Goal: Check status: Check status

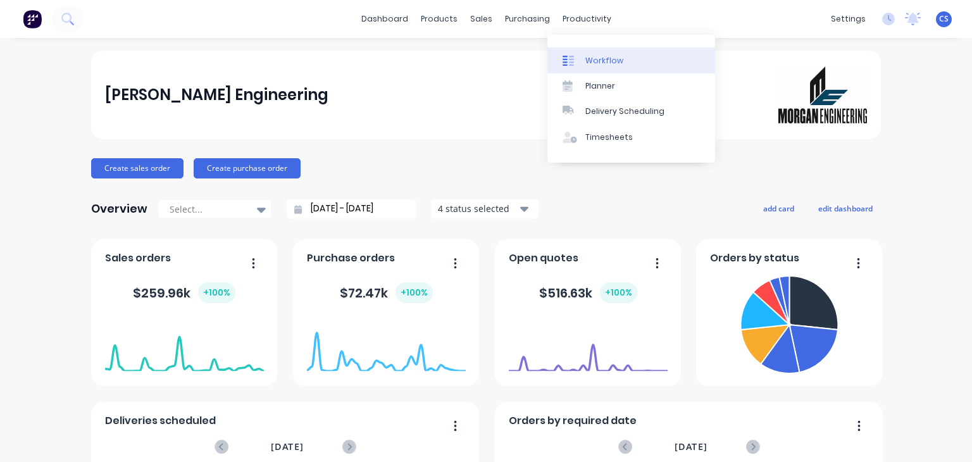
click at [602, 63] on div "Workflow" at bounding box center [604, 60] width 38 height 11
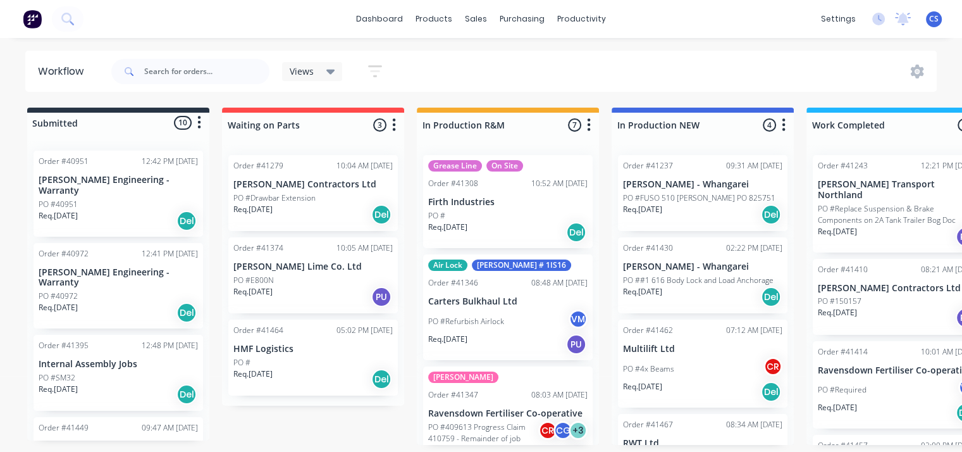
click at [94, 184] on p "[PERSON_NAME] Engineering - Warranty" at bounding box center [118, 186] width 159 height 22
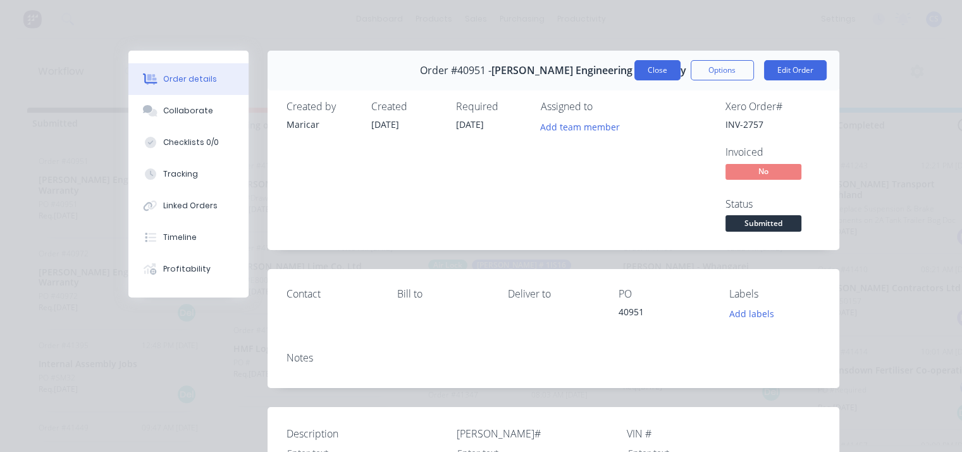
click at [649, 70] on button "Close" at bounding box center [658, 70] width 46 height 20
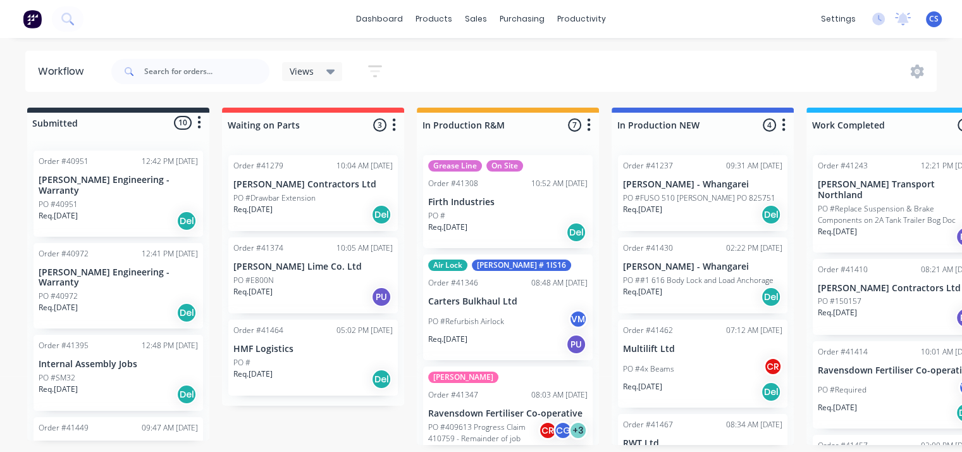
click at [99, 267] on p "[PERSON_NAME] Engineering - Warranty" at bounding box center [118, 278] width 159 height 22
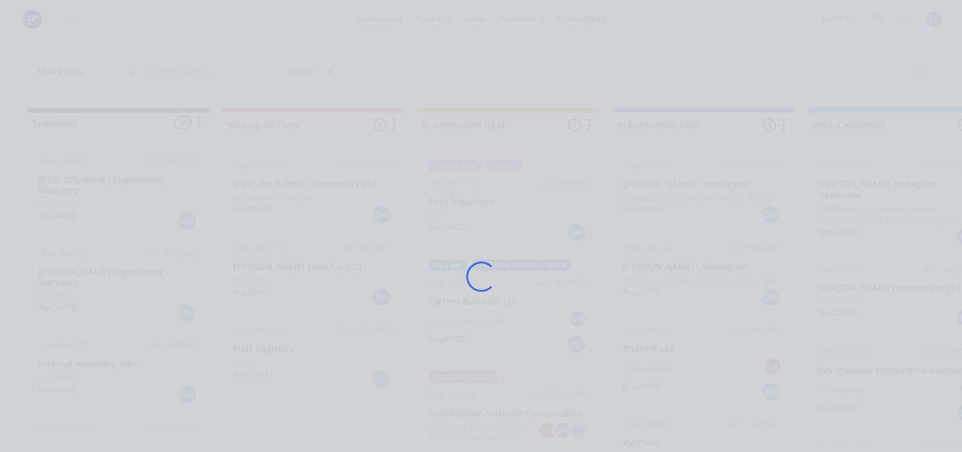
click at [99, 261] on div "Loading..." at bounding box center [481, 226] width 962 height 452
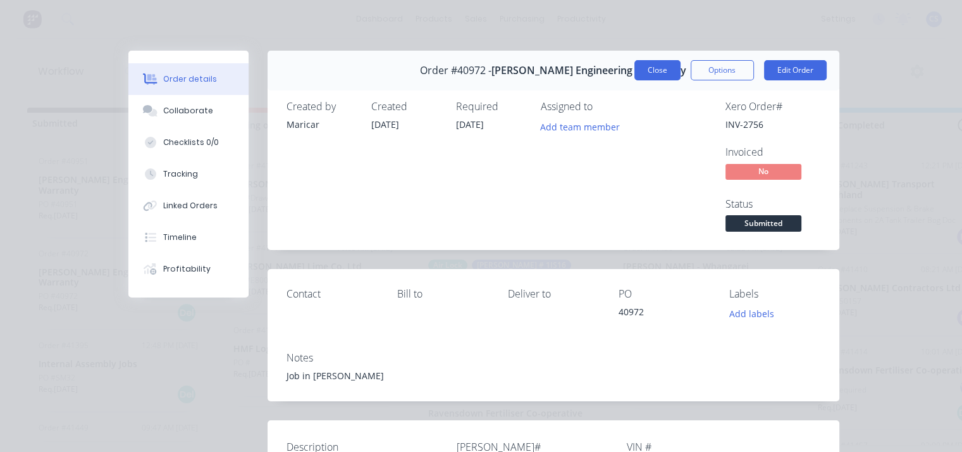
click at [653, 70] on button "Close" at bounding box center [658, 70] width 46 height 20
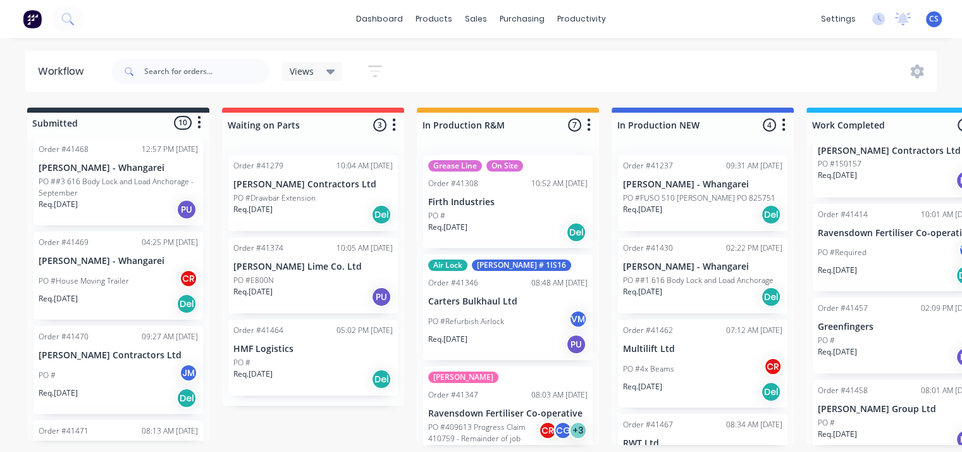
scroll to position [380, 0]
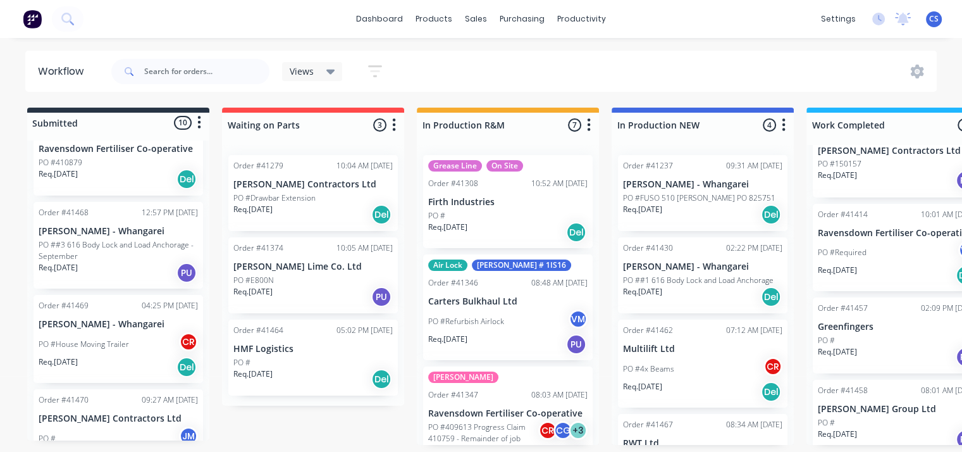
click at [108, 339] on p "PO #House Moving Trailer" at bounding box center [84, 344] width 90 height 11
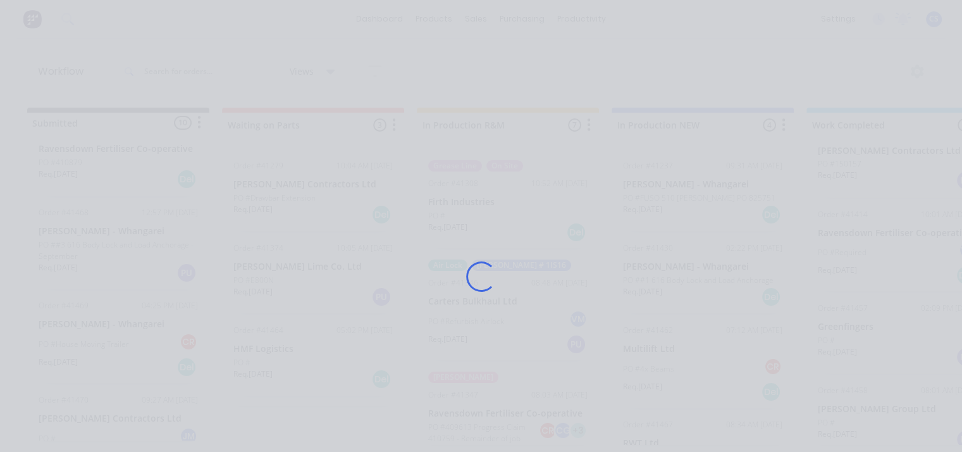
click at [111, 325] on div "Loading..." at bounding box center [482, 277] width 742 height 452
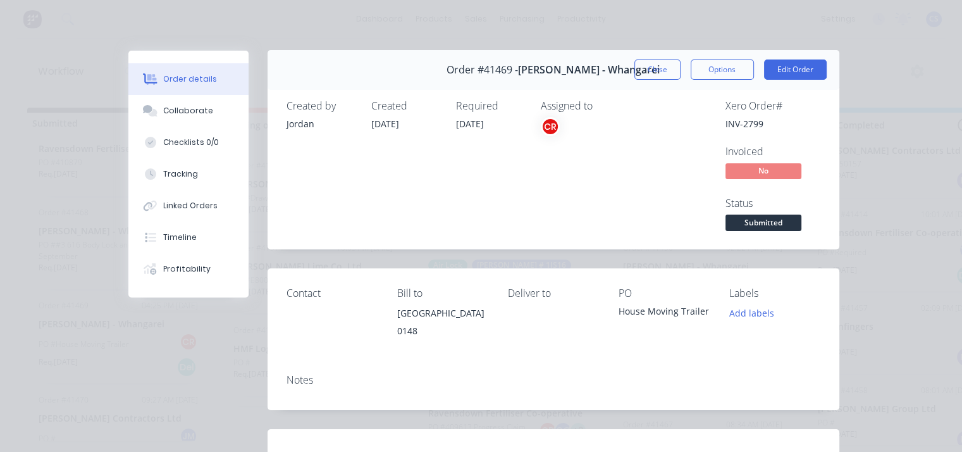
scroll to position [0, 0]
click at [664, 70] on button "Close" at bounding box center [658, 70] width 46 height 20
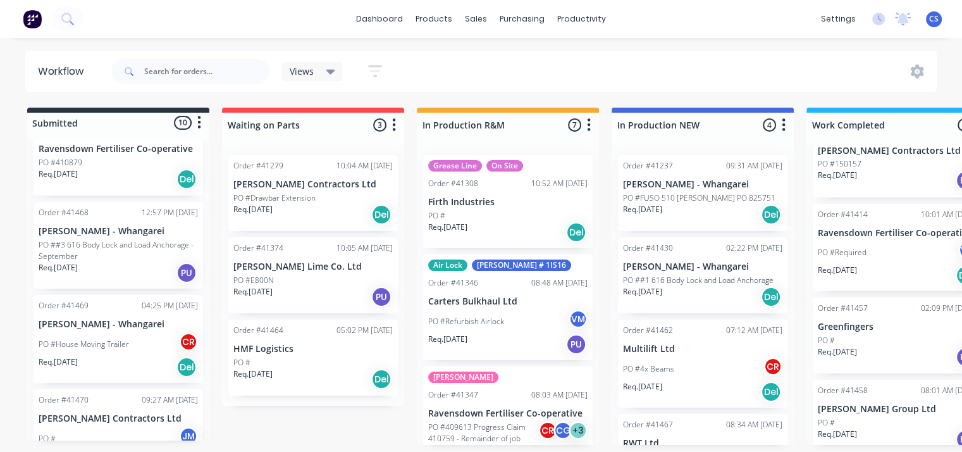
click at [84, 239] on p "PO ##3 616 Body Lock and Load Anchorage - September" at bounding box center [118, 250] width 159 height 23
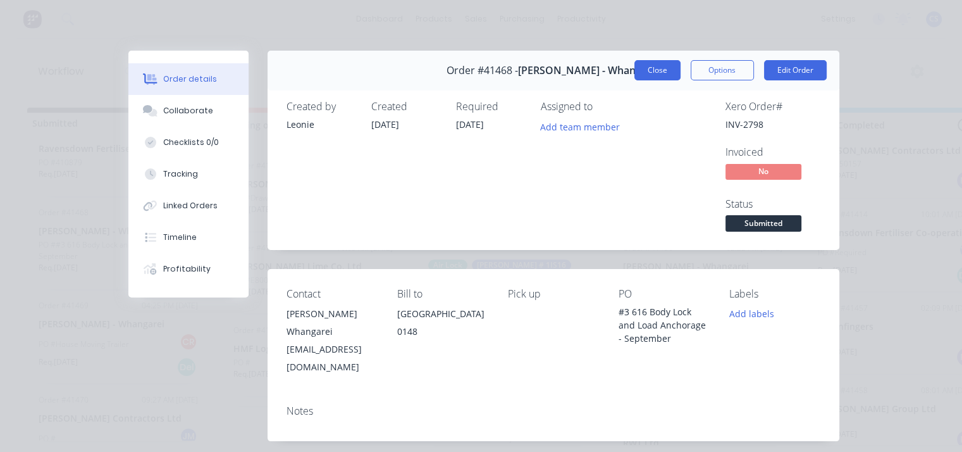
click at [654, 69] on button "Close" at bounding box center [658, 70] width 46 height 20
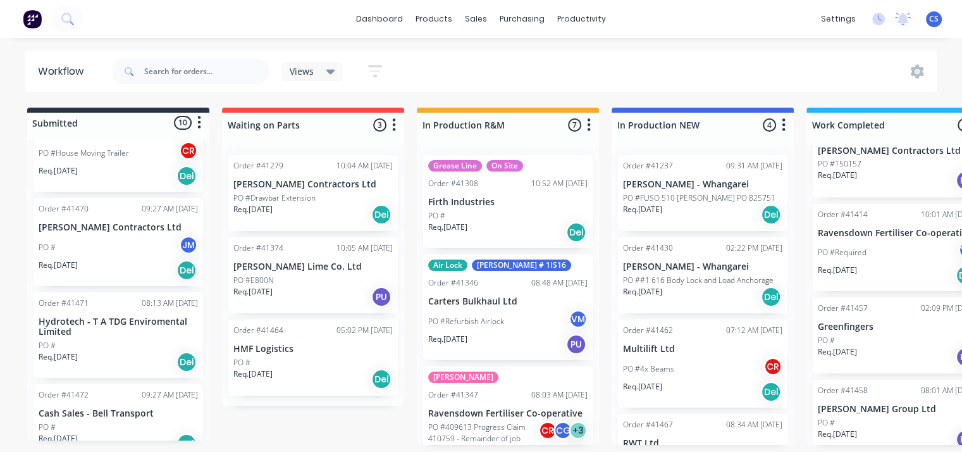
scroll to position [3, 0]
click at [96, 421] on div "PO #" at bounding box center [118, 426] width 159 height 11
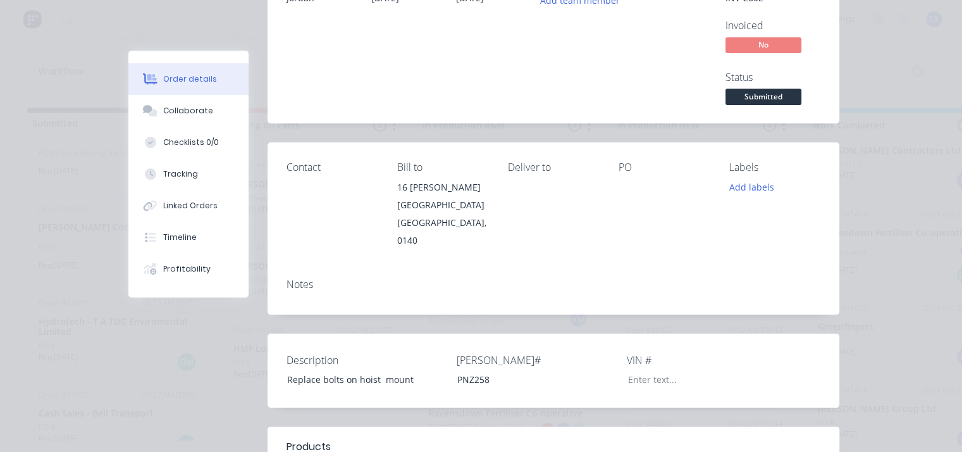
scroll to position [0, 0]
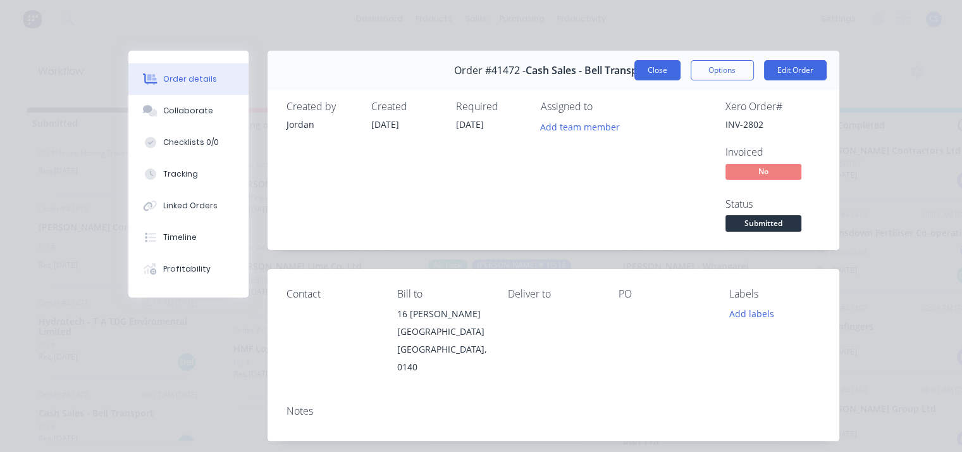
click at [656, 72] on button "Close" at bounding box center [658, 70] width 46 height 20
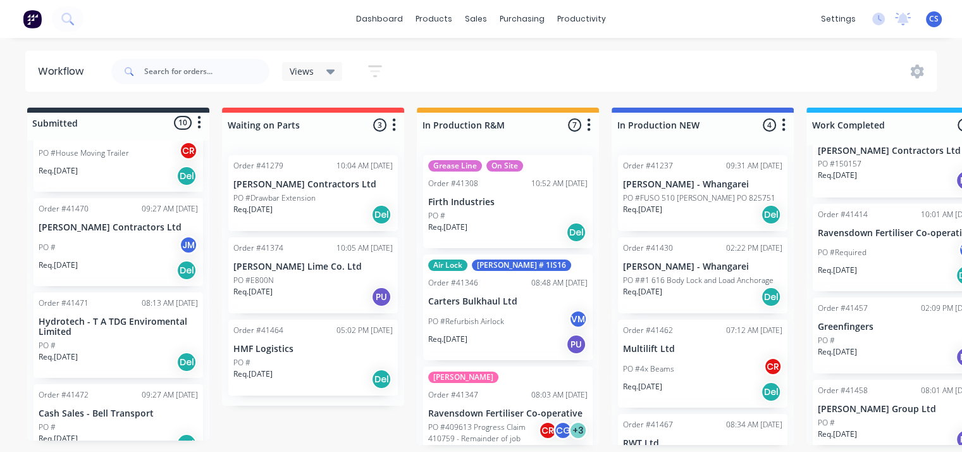
click at [92, 316] on p "Hydrotech - T A TDG Enviromental Limited" at bounding box center [118, 327] width 159 height 22
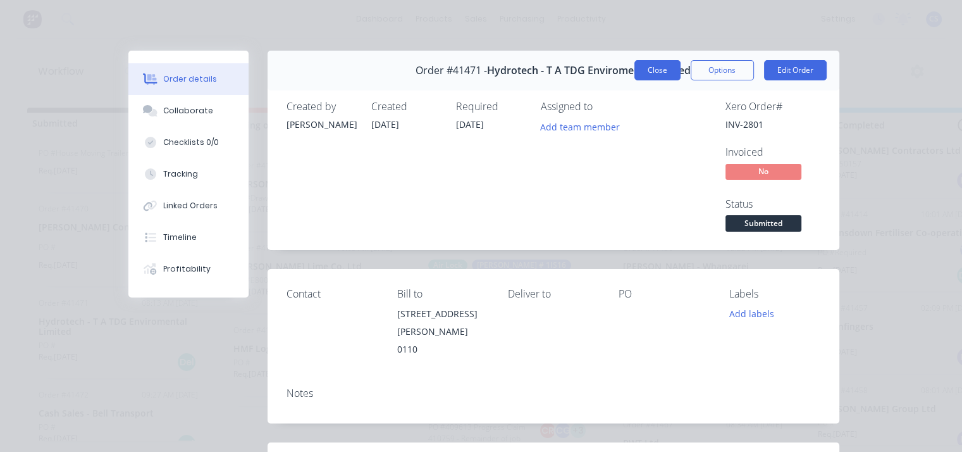
click at [645, 69] on button "Close" at bounding box center [658, 70] width 46 height 20
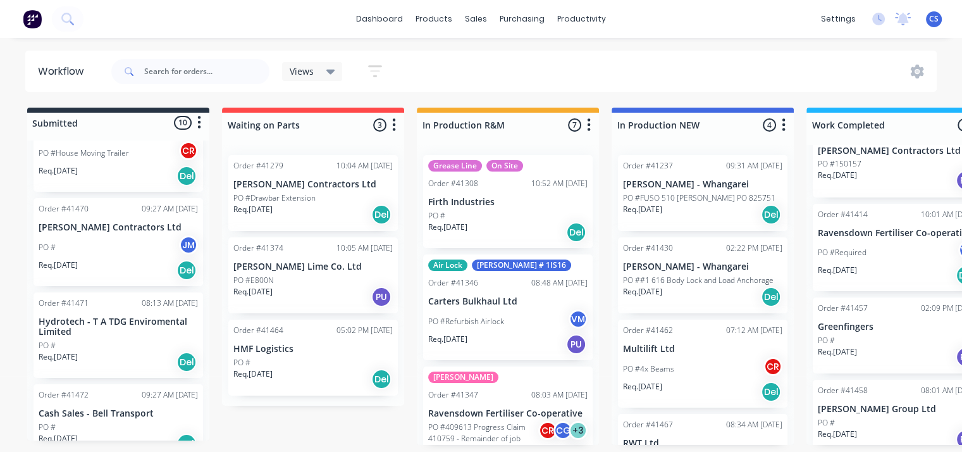
click at [91, 222] on p "[PERSON_NAME] Contractors Ltd" at bounding box center [118, 227] width 159 height 11
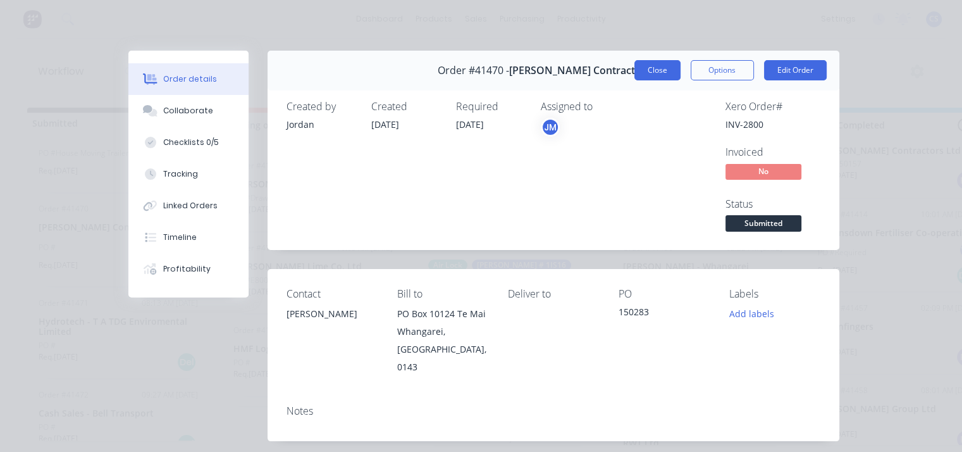
click at [649, 66] on button "Close" at bounding box center [658, 70] width 46 height 20
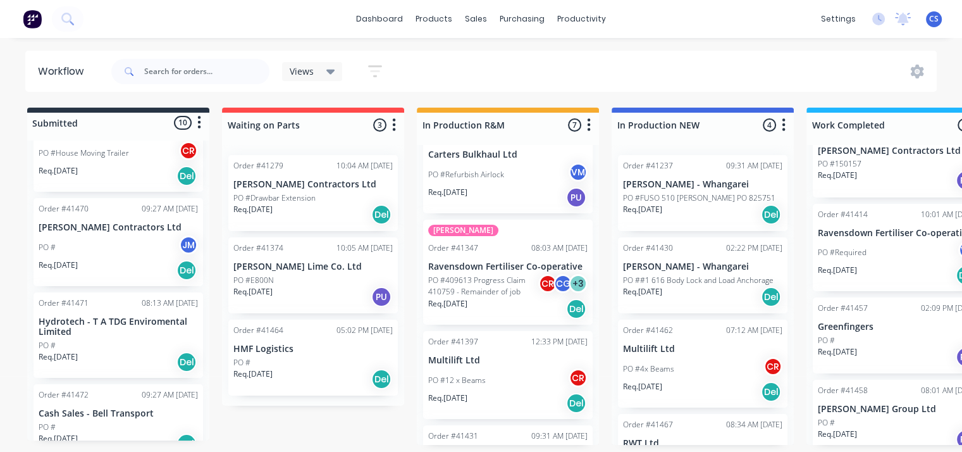
scroll to position [75, 0]
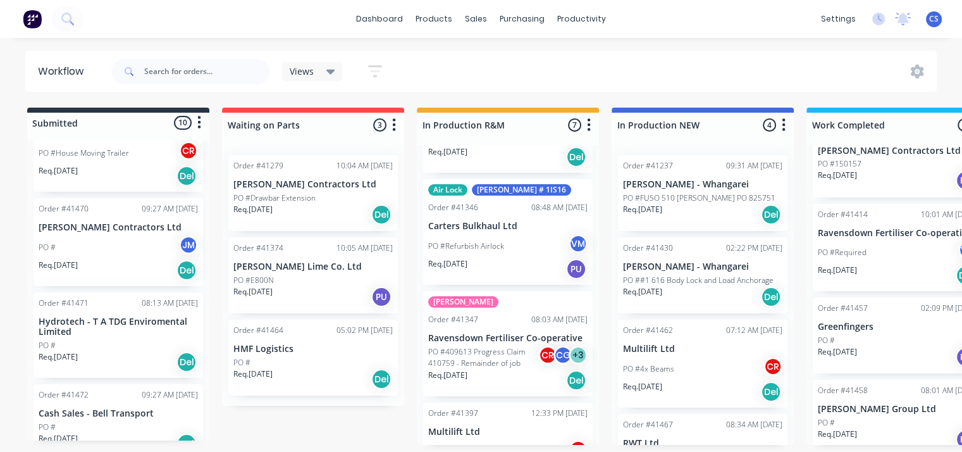
click at [655, 359] on div "PO #4x Beams CR" at bounding box center [702, 369] width 159 height 24
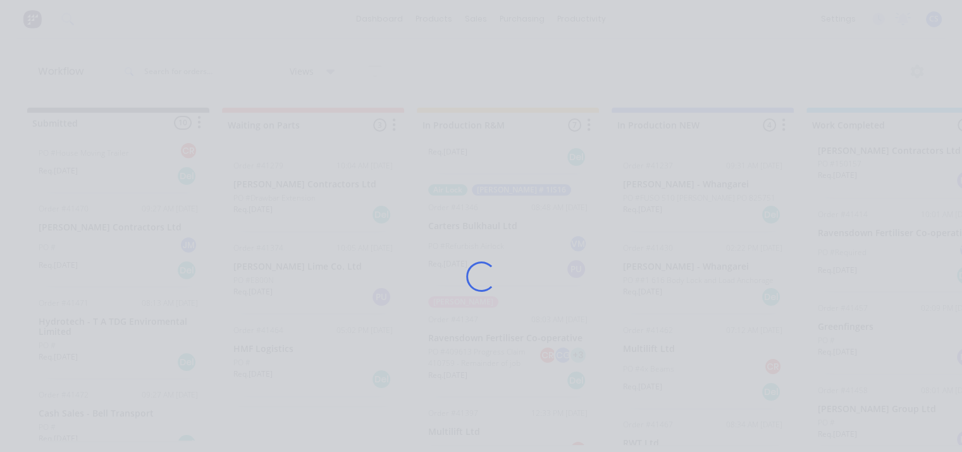
click at [654, 359] on div "Loading..." at bounding box center [482, 277] width 742 height 452
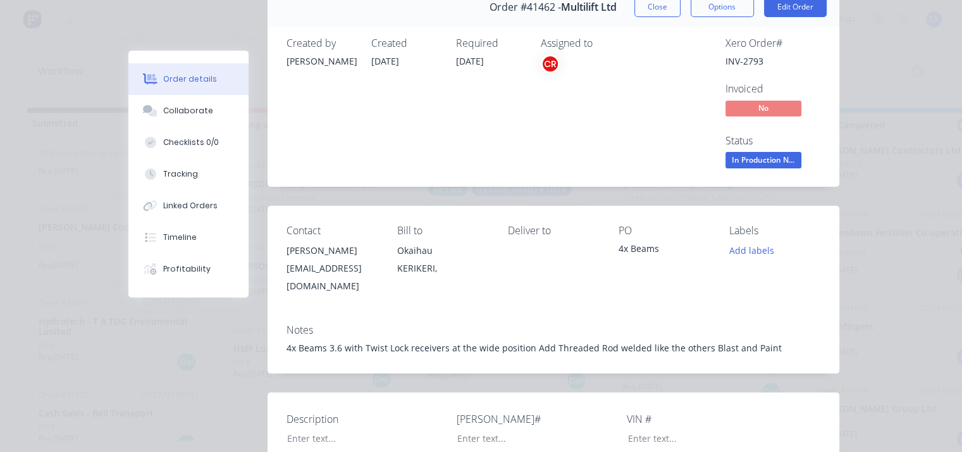
scroll to position [0, 0]
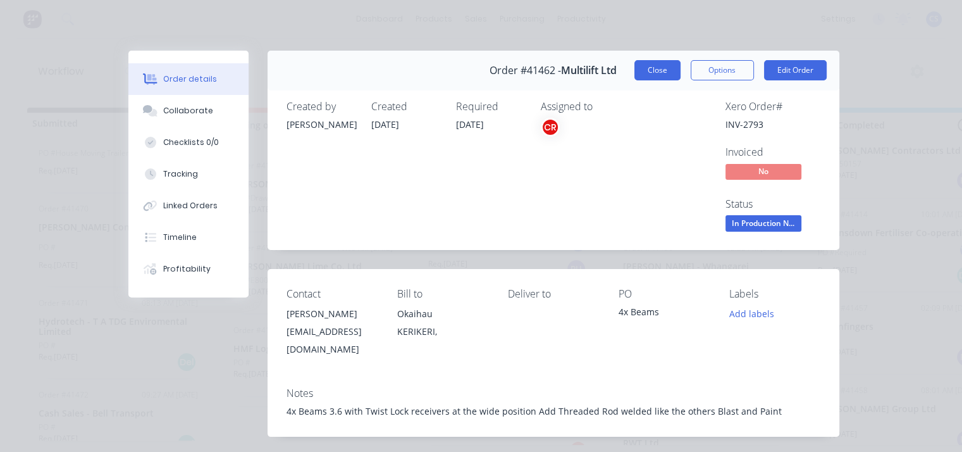
click at [658, 69] on button "Close" at bounding box center [658, 70] width 46 height 20
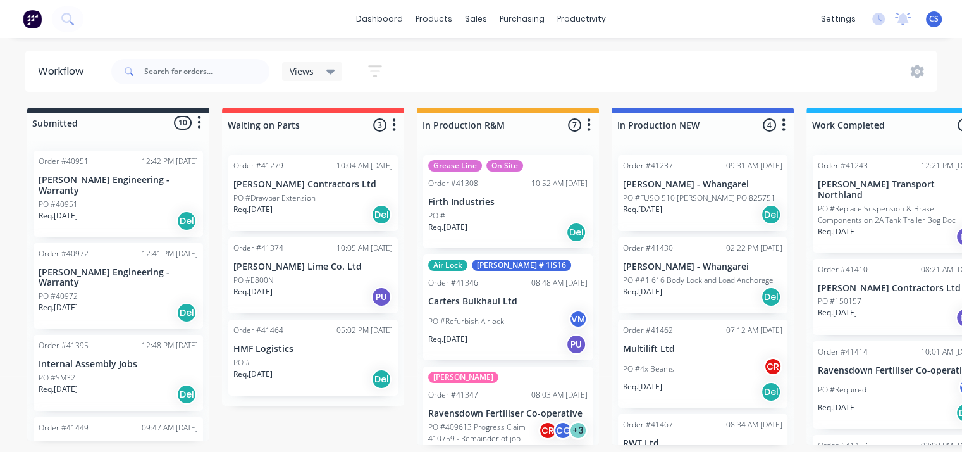
click at [466, 203] on p "Firth Industries" at bounding box center [507, 202] width 159 height 11
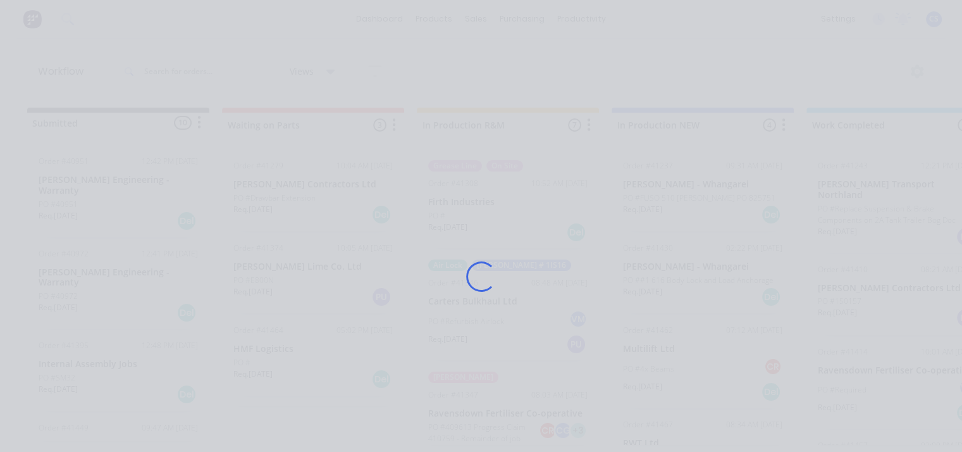
click at [466, 203] on div "Loading..." at bounding box center [482, 277] width 742 height 452
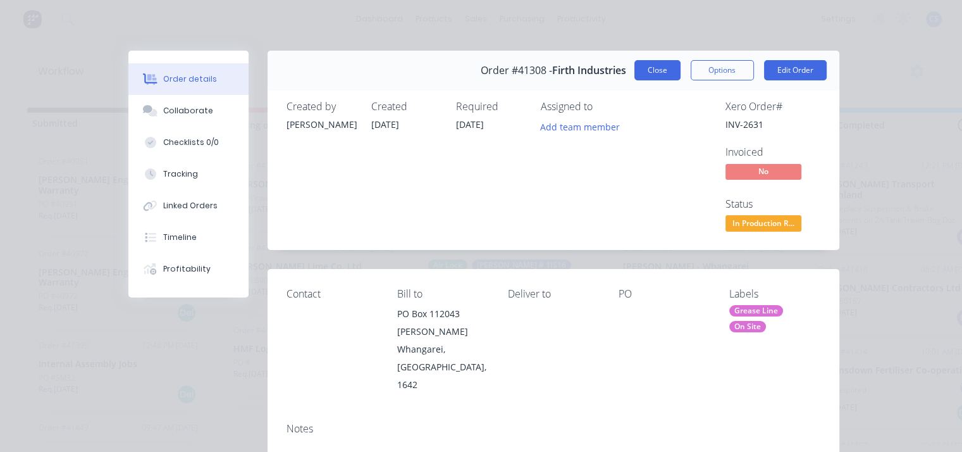
click at [650, 66] on button "Close" at bounding box center [658, 70] width 46 height 20
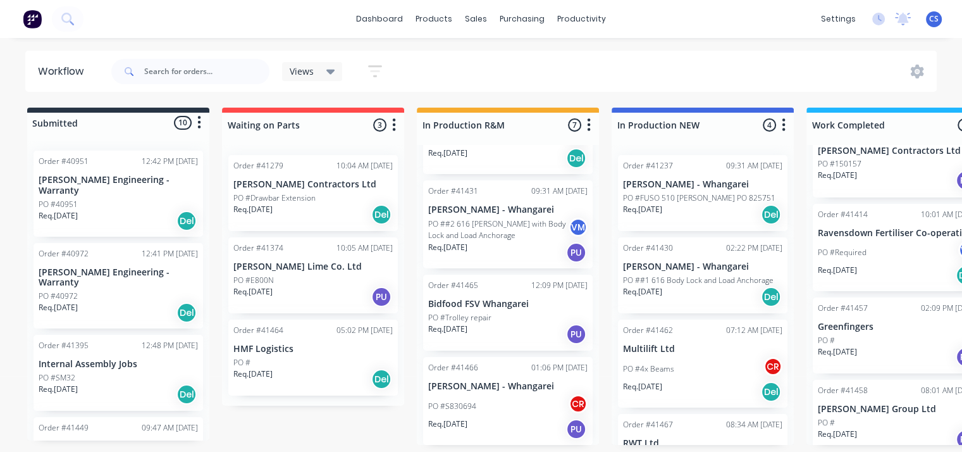
click at [857, 417] on div "PO #" at bounding box center [897, 422] width 159 height 11
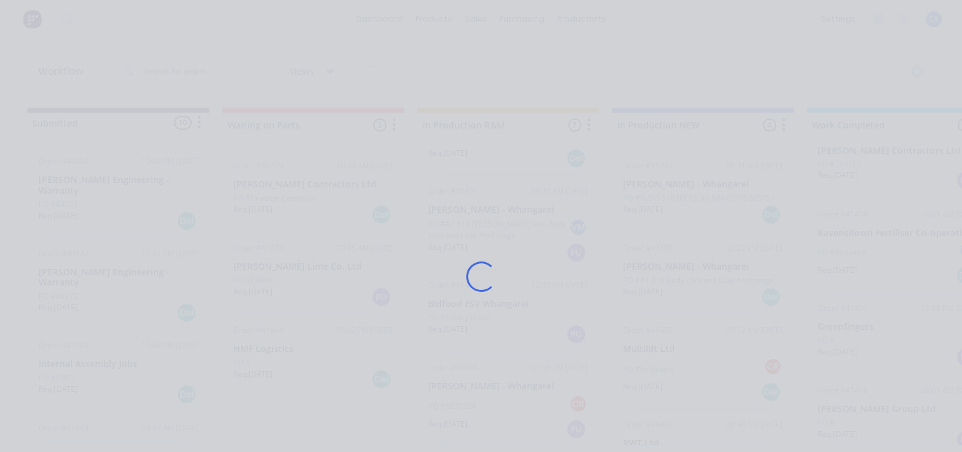
click at [856, 403] on div "Loading..." at bounding box center [481, 226] width 962 height 452
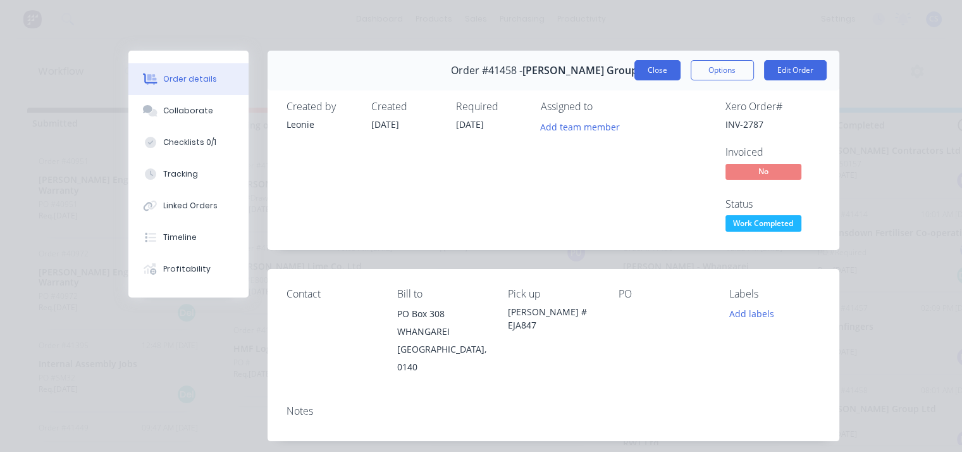
click at [654, 70] on button "Close" at bounding box center [658, 70] width 46 height 20
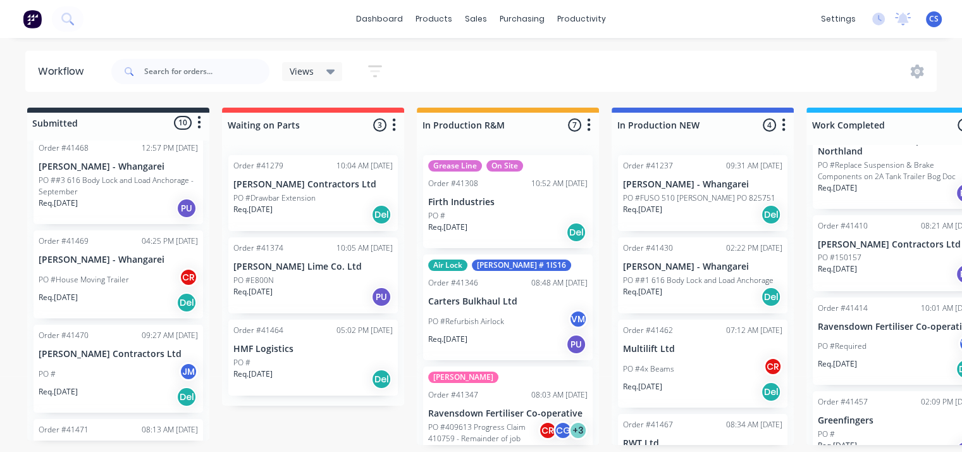
scroll to position [137, 0]
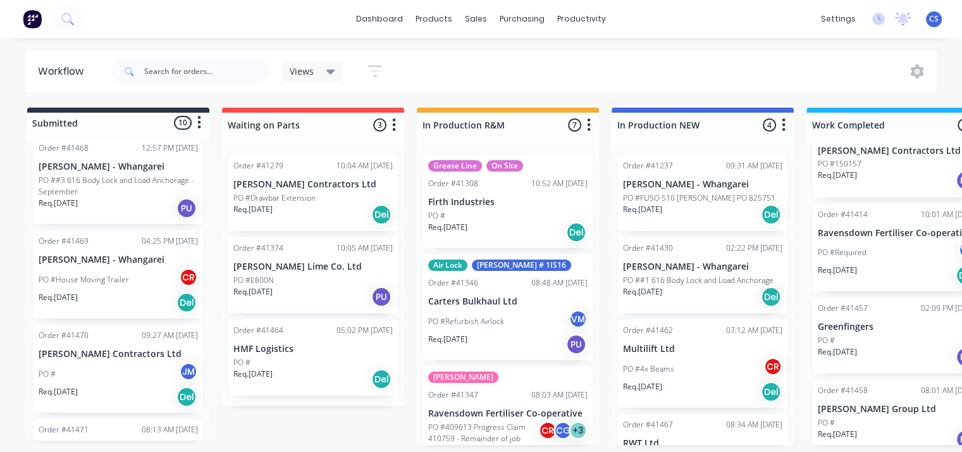
click at [847, 321] on p "Greenfingers" at bounding box center [897, 326] width 159 height 11
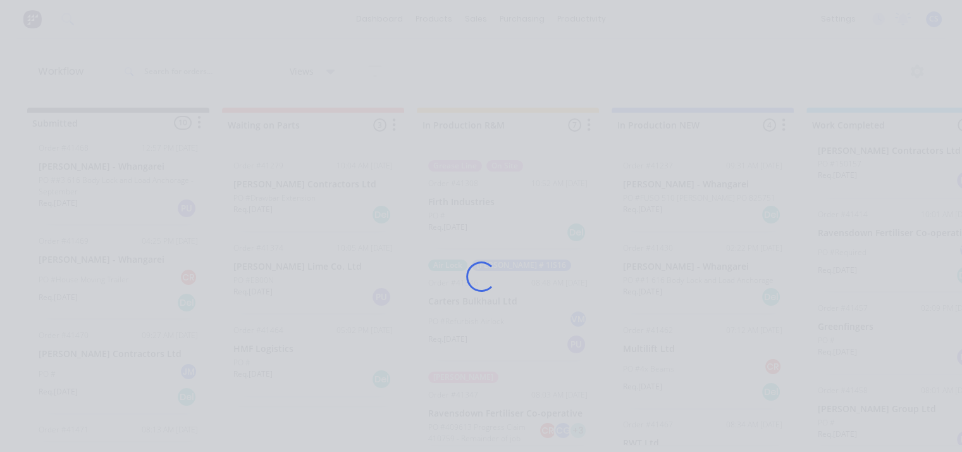
click at [847, 317] on div "Loading..." at bounding box center [481, 226] width 962 height 452
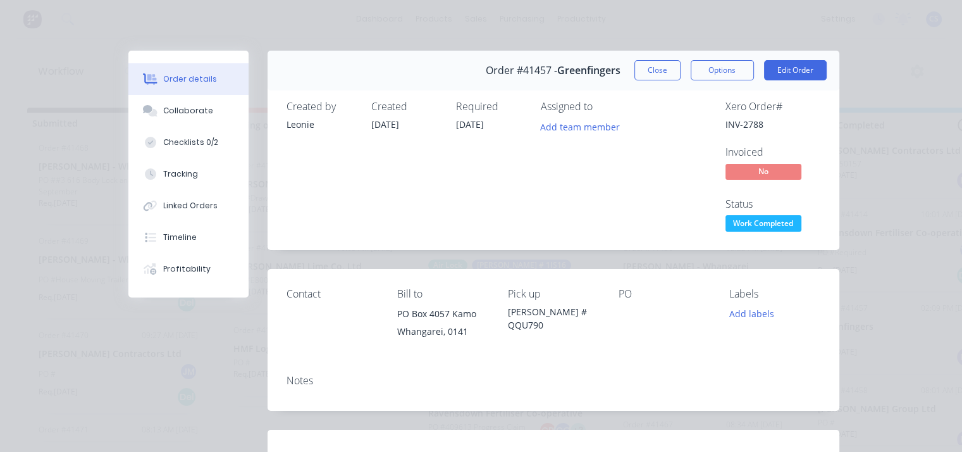
scroll to position [0, 0]
click at [650, 71] on button "Close" at bounding box center [658, 70] width 46 height 20
